Goal: Navigation & Orientation: Find specific page/section

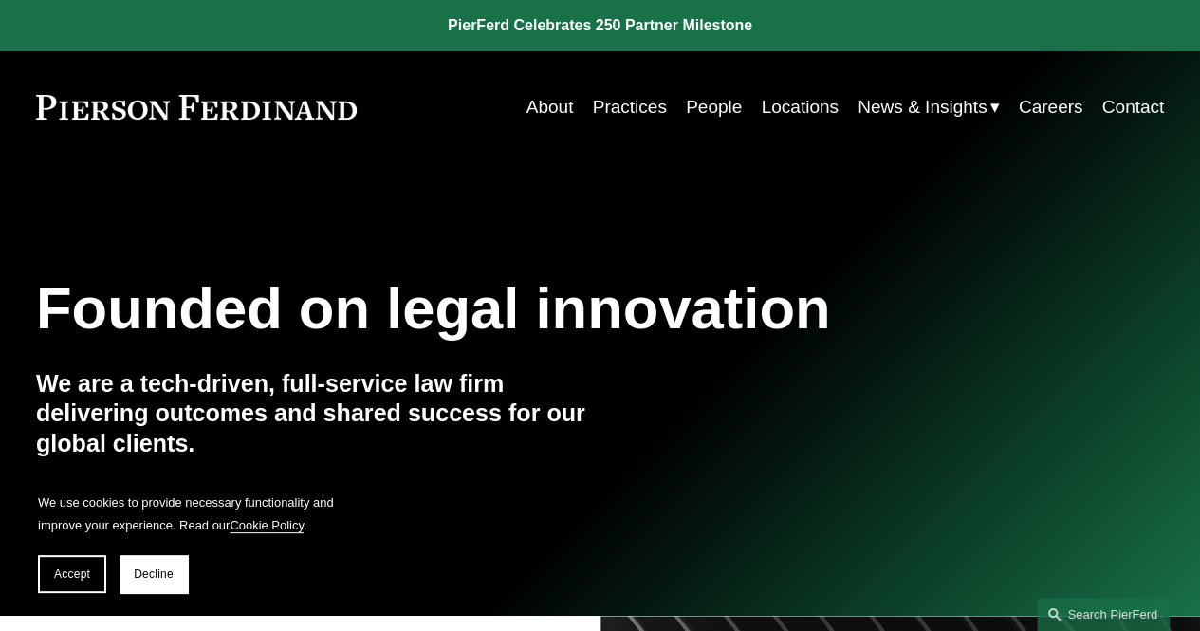
click at [549, 114] on link "About" at bounding box center [550, 107] width 47 height 36
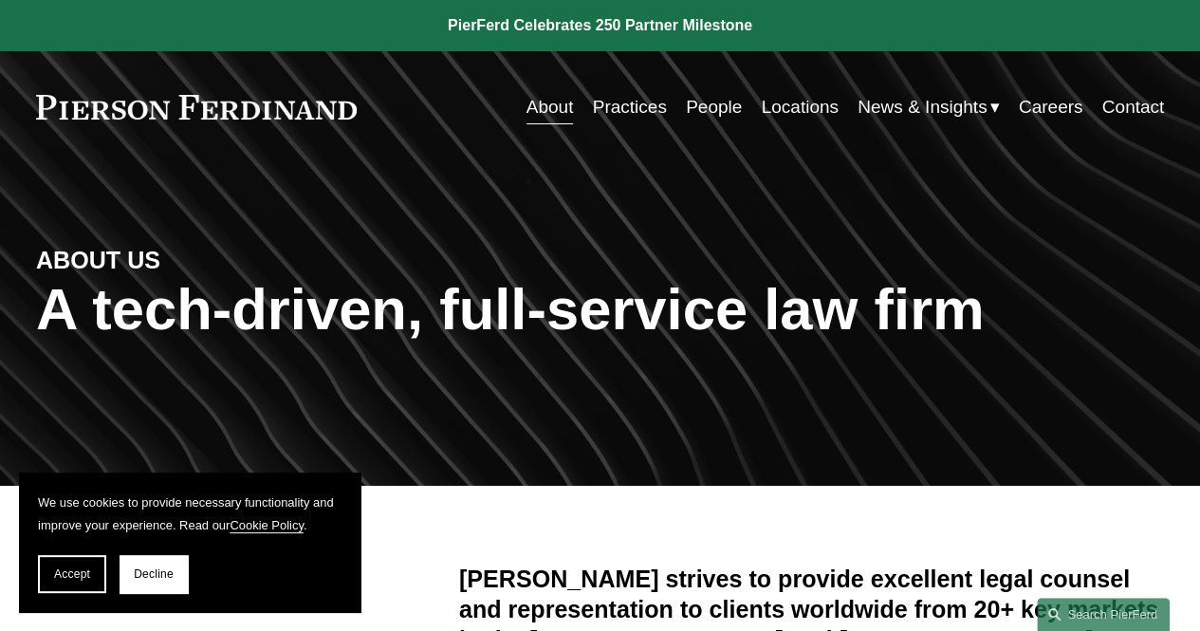
click at [711, 103] on link "People" at bounding box center [714, 107] width 56 height 36
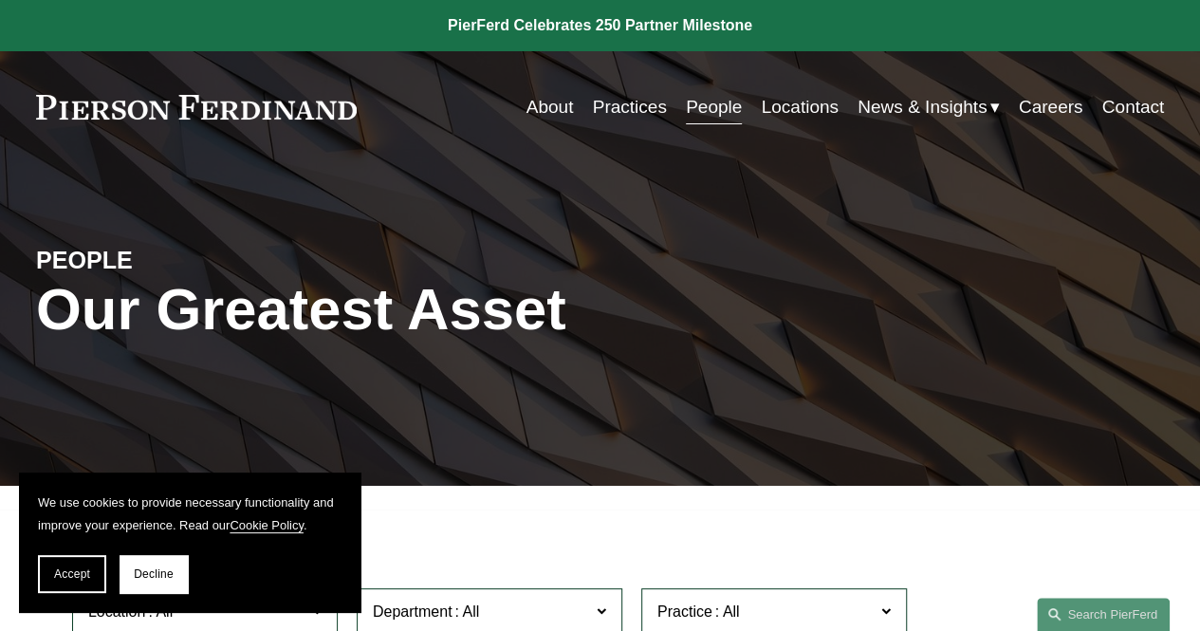
drag, startPoint x: 1209, startPoint y: 26, endPoint x: 1214, endPoint y: -83, distance: 108.3
click at [917, 109] on span "News & Insights" at bounding box center [922, 107] width 129 height 32
click at [0, 0] on span "News" at bounding box center [0, 0] width 0 height 0
